Goal: Find specific page/section: Find specific page/section

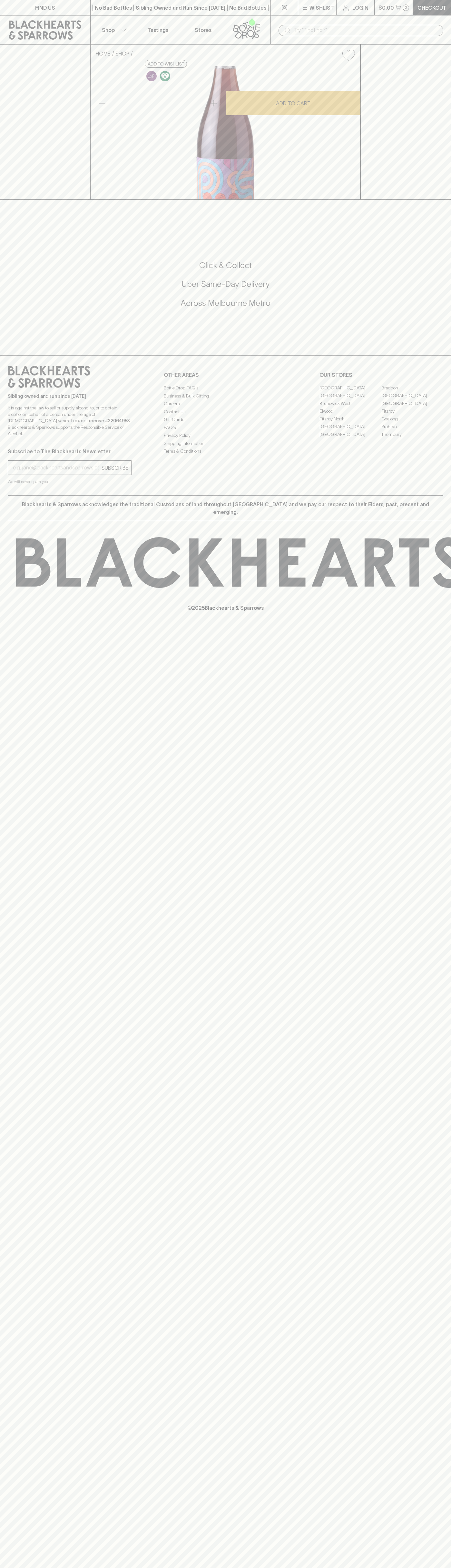
click at [350, 392] on link "[GEOGRAPHIC_DATA]" at bounding box center [351, 388] width 62 height 7
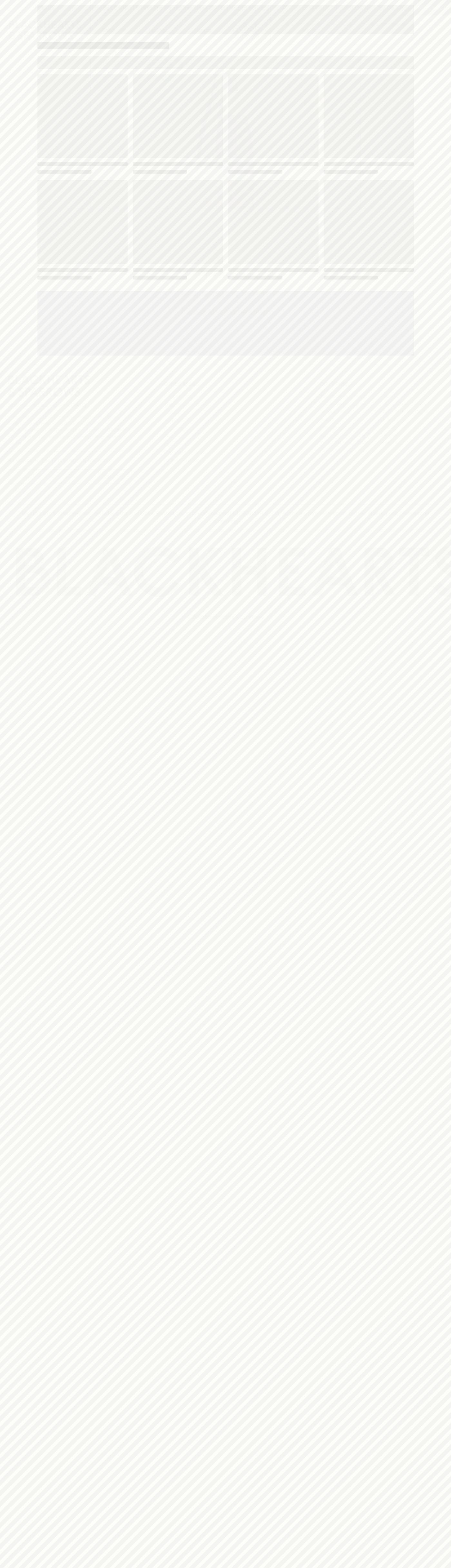
click at [320, 392] on link "[GEOGRAPHIC_DATA]" at bounding box center [351, 396] width 62 height 7
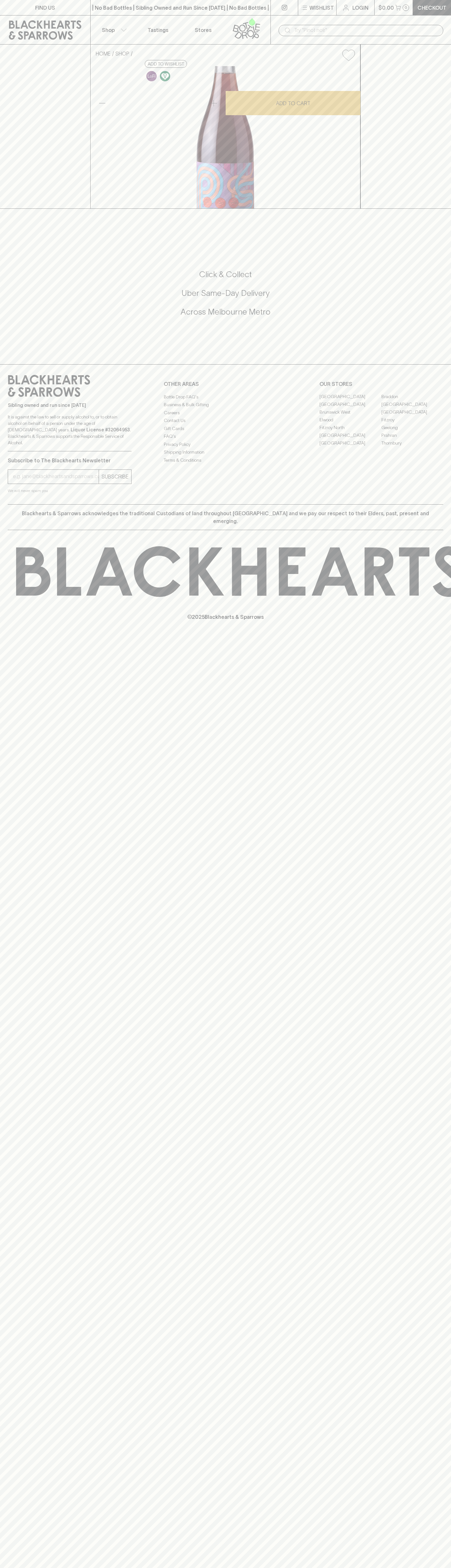
click at [259, 23] on icon at bounding box center [247, 28] width 37 height 21
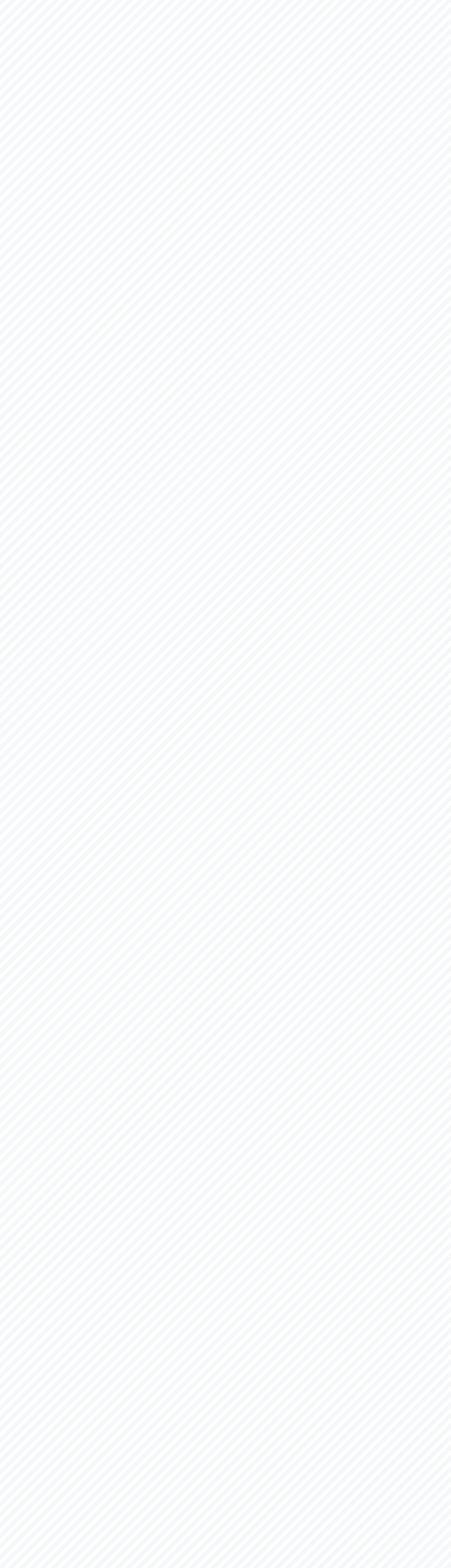
click at [431, 0] on html at bounding box center [226, 0] width 451 height 0
click at [198, 0] on html at bounding box center [226, 0] width 451 height 0
click at [28, 0] on html at bounding box center [226, 0] width 451 height 0
